Goal: Use online tool/utility: Utilize a website feature to perform a specific function

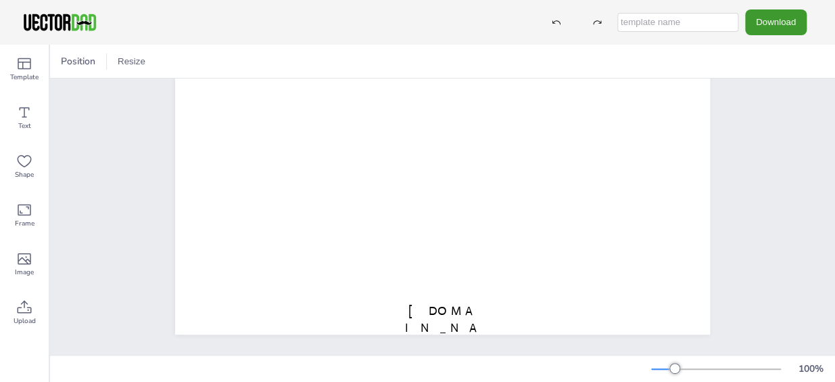
scroll to position [122, 0]
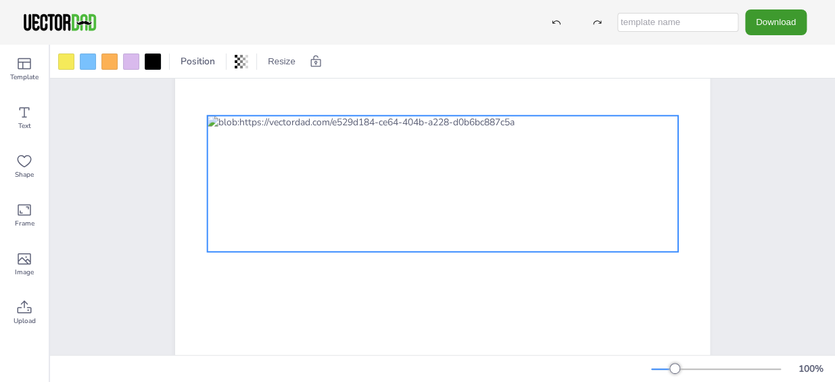
click at [334, 152] on div at bounding box center [443, 184] width 471 height 136
click at [413, 88] on icon at bounding box center [421, 89] width 16 height 16
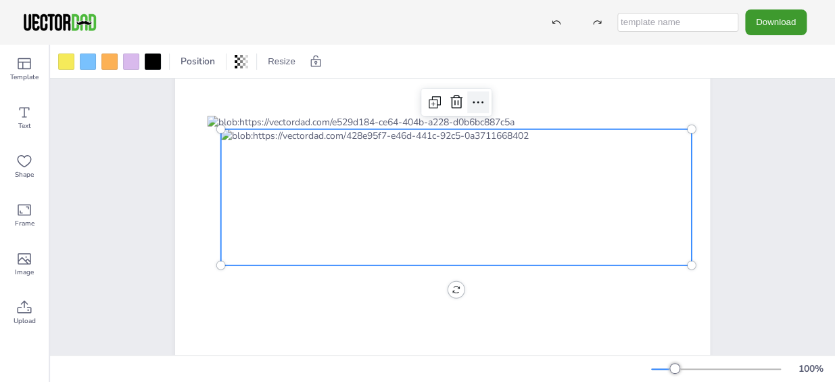
click at [472, 96] on icon at bounding box center [478, 102] width 16 height 16
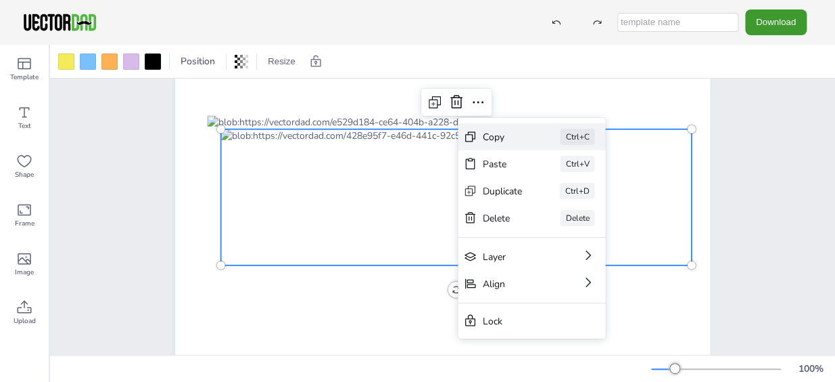
click at [487, 133] on div "Copy" at bounding box center [502, 136] width 40 height 13
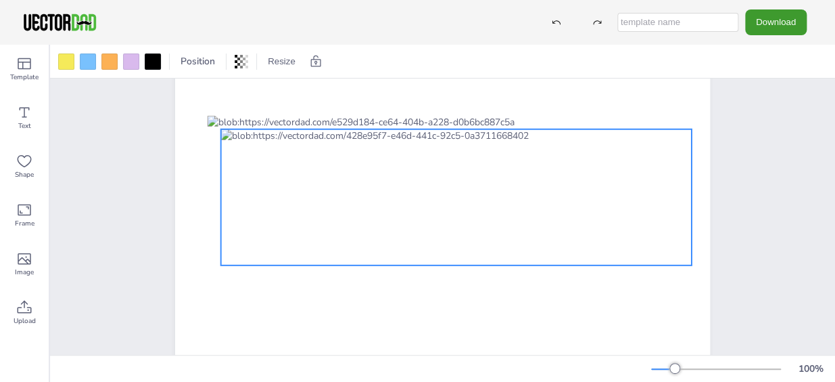
click at [452, 290] on div "[US_STATE] [DOMAIN_NAME] 0 °" at bounding box center [442, 183] width 535 height 414
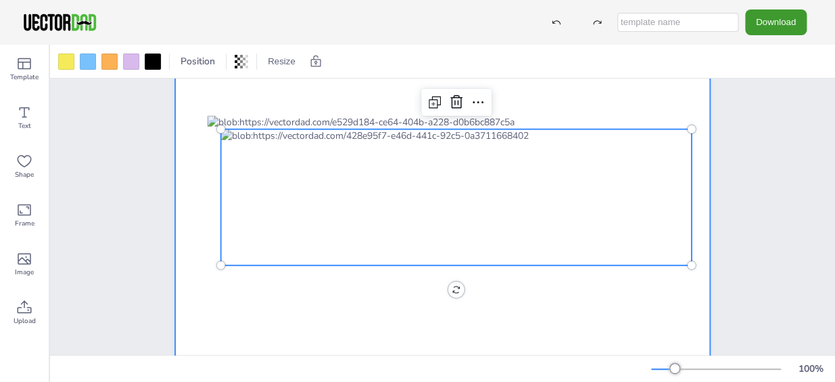
click at [347, 310] on div at bounding box center [442, 183] width 535 height 414
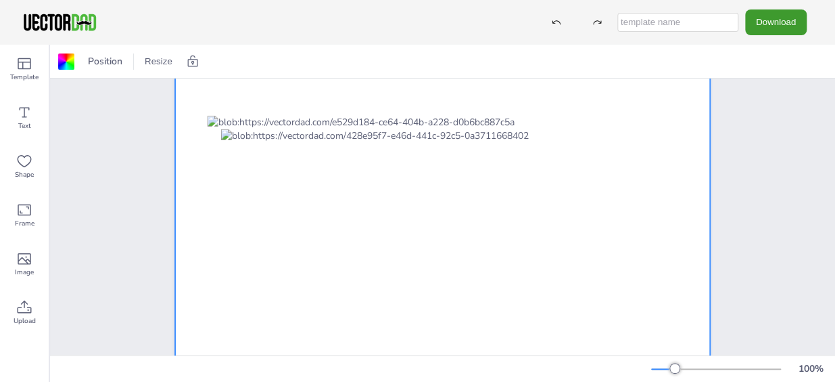
scroll to position [61, 0]
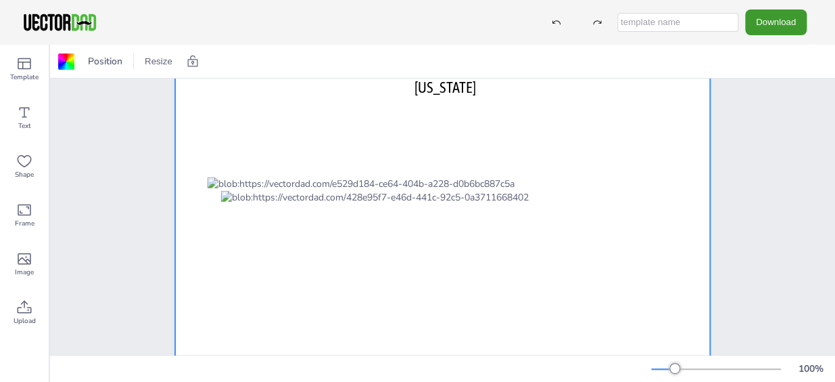
click at [574, 105] on div at bounding box center [442, 245] width 535 height 414
click at [716, 105] on div "[US_STATE] [DOMAIN_NAME]" at bounding box center [443, 245] width 576 height 414
click at [570, 108] on div at bounding box center [442, 245] width 535 height 414
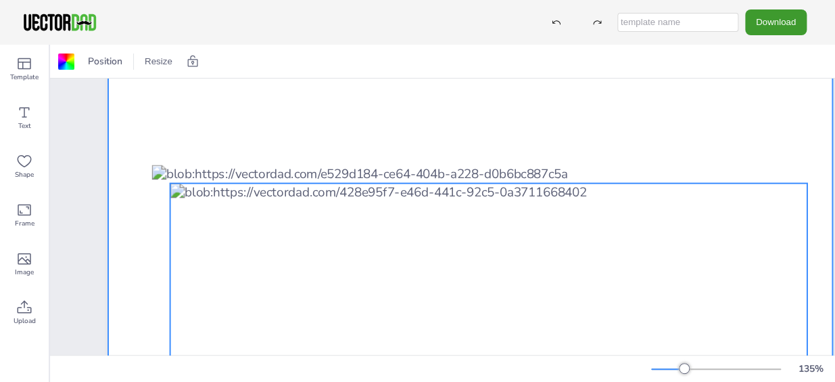
scroll to position [184, 0]
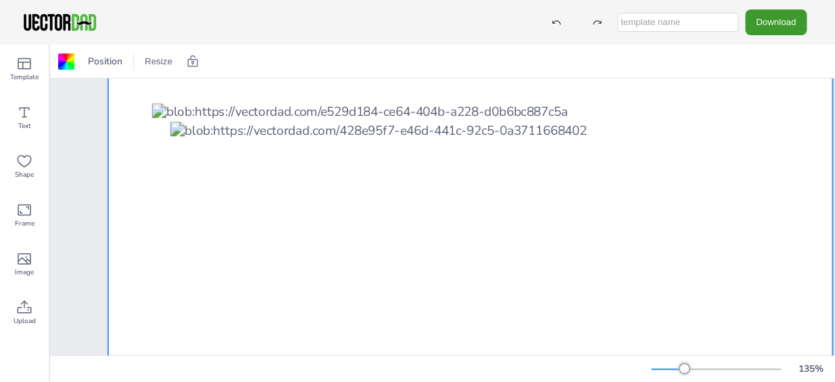
click at [135, 86] on div at bounding box center [470, 195] width 725 height 561
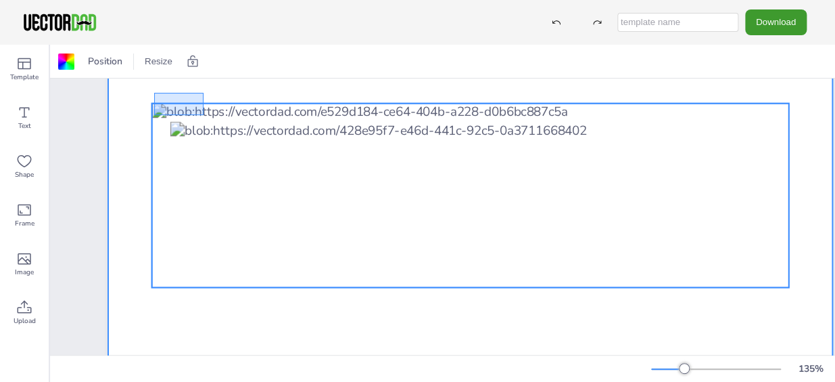
drag, startPoint x: 154, startPoint y: 92, endPoint x: 239, endPoint y: 126, distance: 91.7
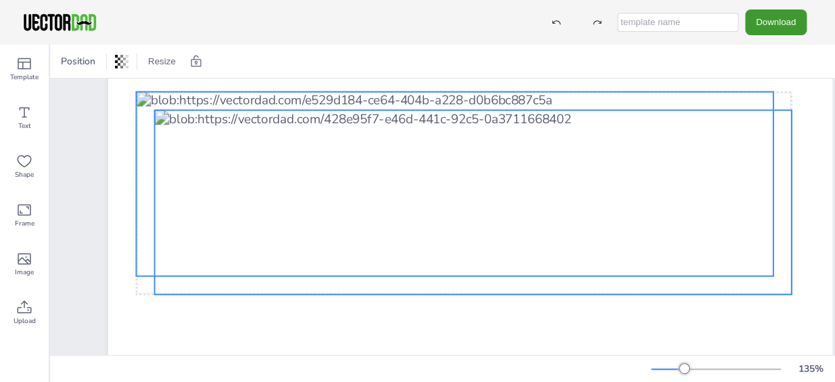
drag, startPoint x: 426, startPoint y: 213, endPoint x: 396, endPoint y: 198, distance: 34.2
click at [396, 198] on div at bounding box center [473, 202] width 637 height 184
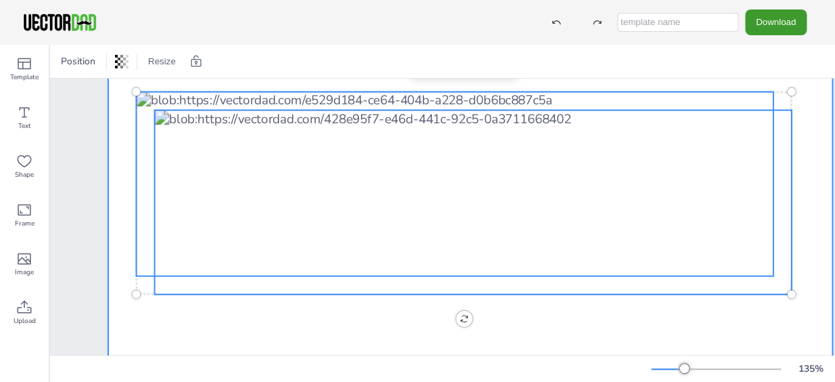
click at [628, 310] on div at bounding box center [470, 195] width 725 height 561
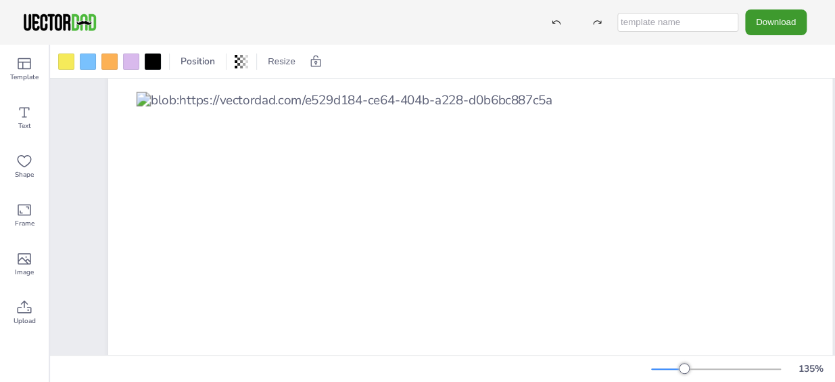
drag, startPoint x: 275, startPoint y: 154, endPoint x: 1197, endPoint y: 143, distance: 922.1
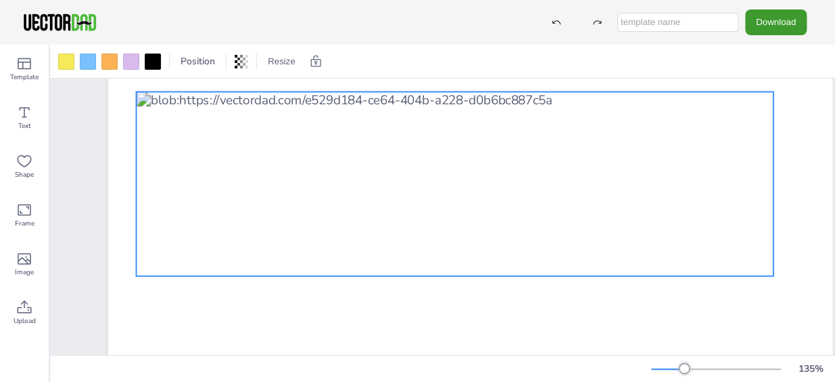
click at [572, 231] on div at bounding box center [454, 183] width 637 height 184
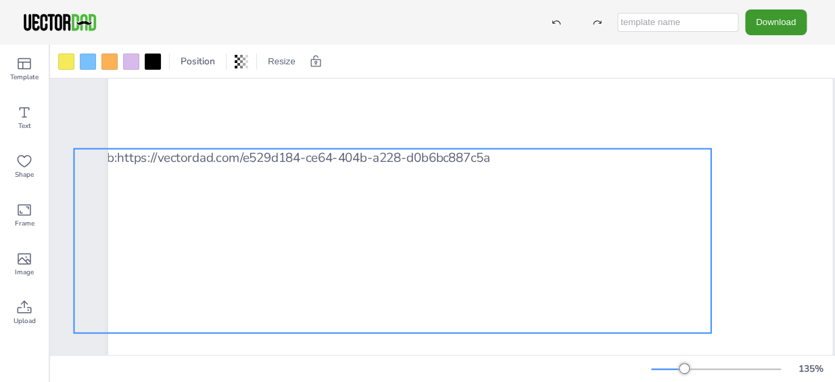
drag, startPoint x: 572, startPoint y: 231, endPoint x: 542, endPoint y: 274, distance: 52.5
click at [541, 277] on div at bounding box center [392, 240] width 637 height 184
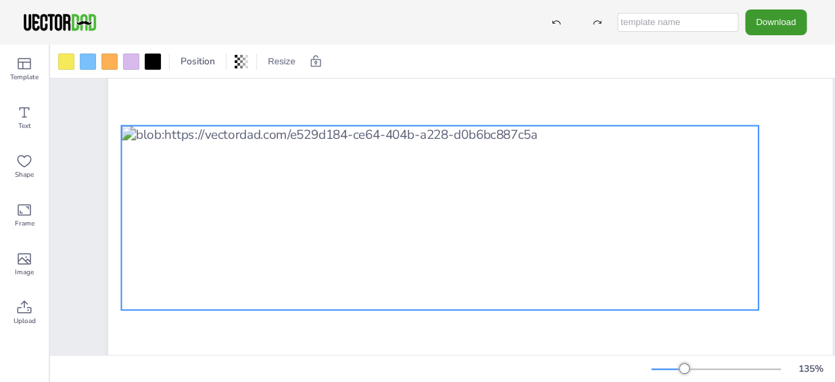
drag, startPoint x: 542, startPoint y: 274, endPoint x: 583, endPoint y: 250, distance: 47.9
click at [573, 251] on div at bounding box center [439, 217] width 637 height 184
click at [580, 250] on div at bounding box center [439, 217] width 637 height 184
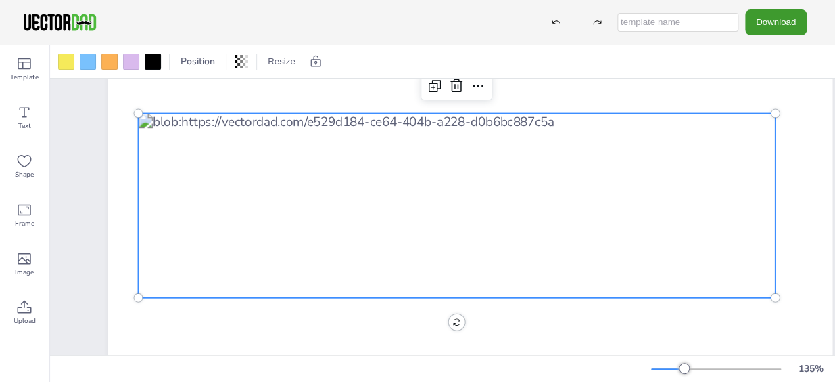
click at [584, 249] on div at bounding box center [456, 205] width 637 height 184
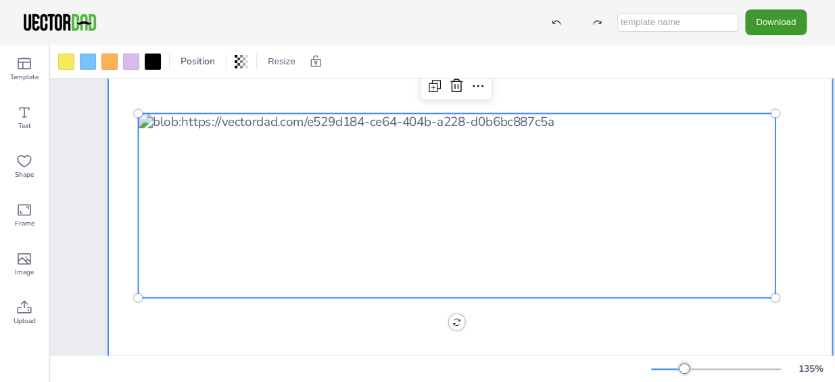
click at [389, 315] on div at bounding box center [470, 195] width 725 height 561
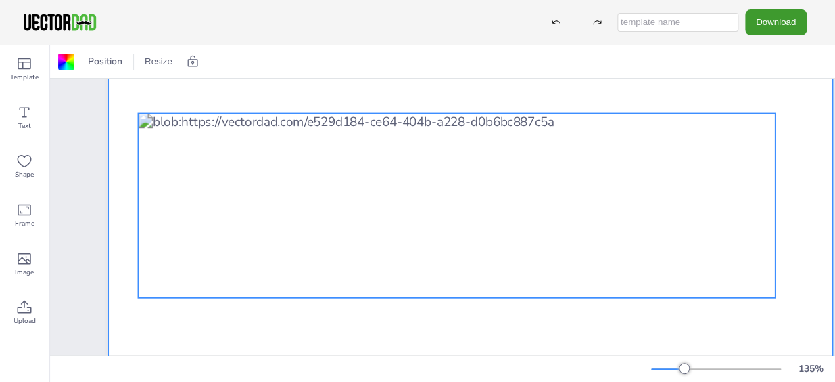
drag, startPoint x: 670, startPoint y: 284, endPoint x: 575, endPoint y: 201, distance: 126.6
click at [670, 284] on div at bounding box center [456, 205] width 637 height 184
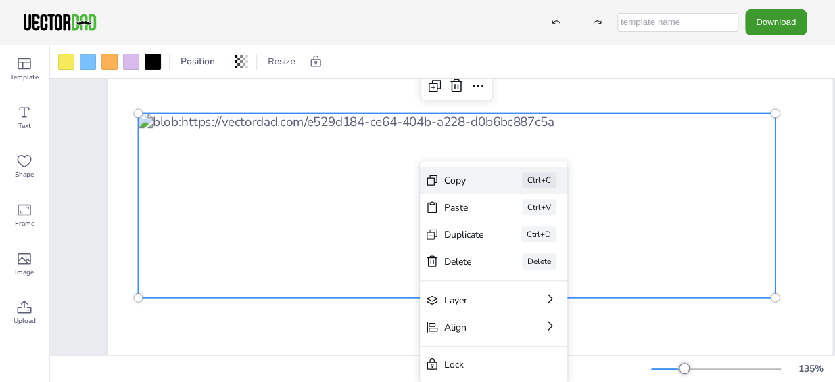
click at [450, 179] on div "Copy" at bounding box center [464, 180] width 40 height 13
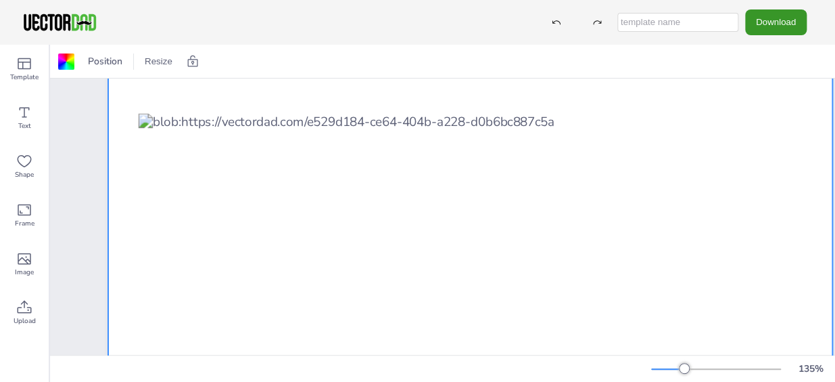
click at [764, 22] on button "Download" at bounding box center [777, 21] width 62 height 25
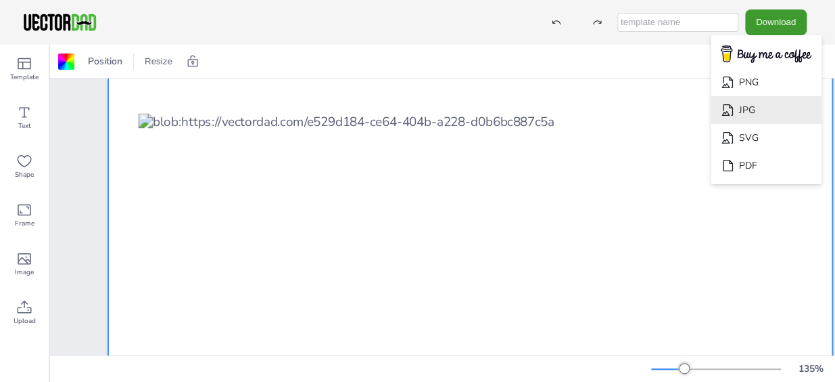
click at [750, 104] on li "JPG" at bounding box center [766, 110] width 111 height 28
